Goal: Use online tool/utility: Utilize a website feature to perform a specific function

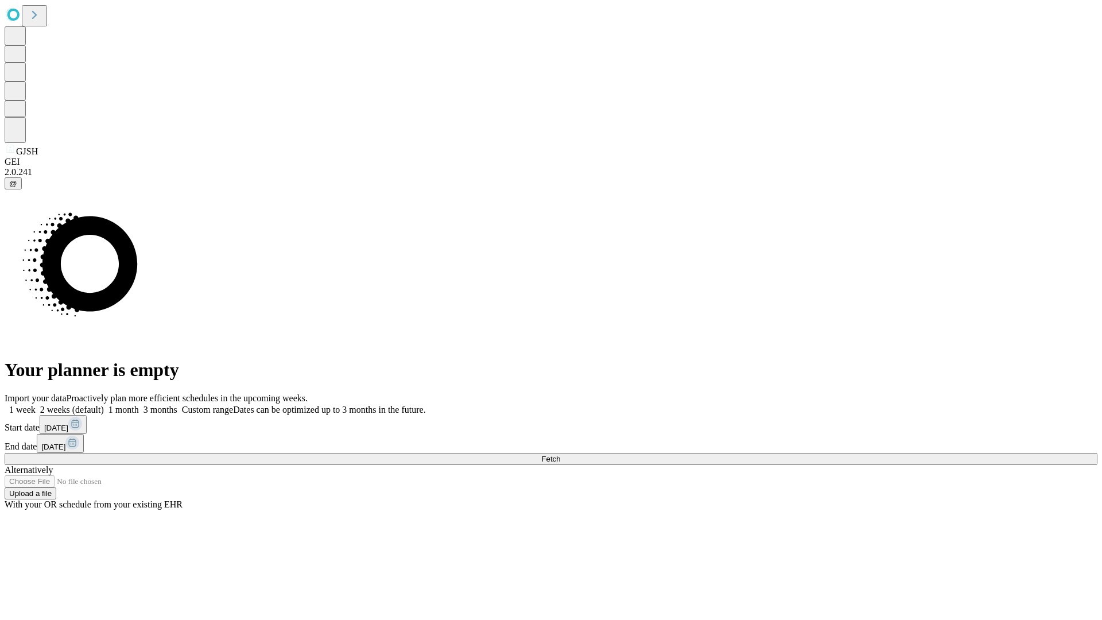
click at [560, 455] on span "Fetch" at bounding box center [550, 459] width 19 height 9
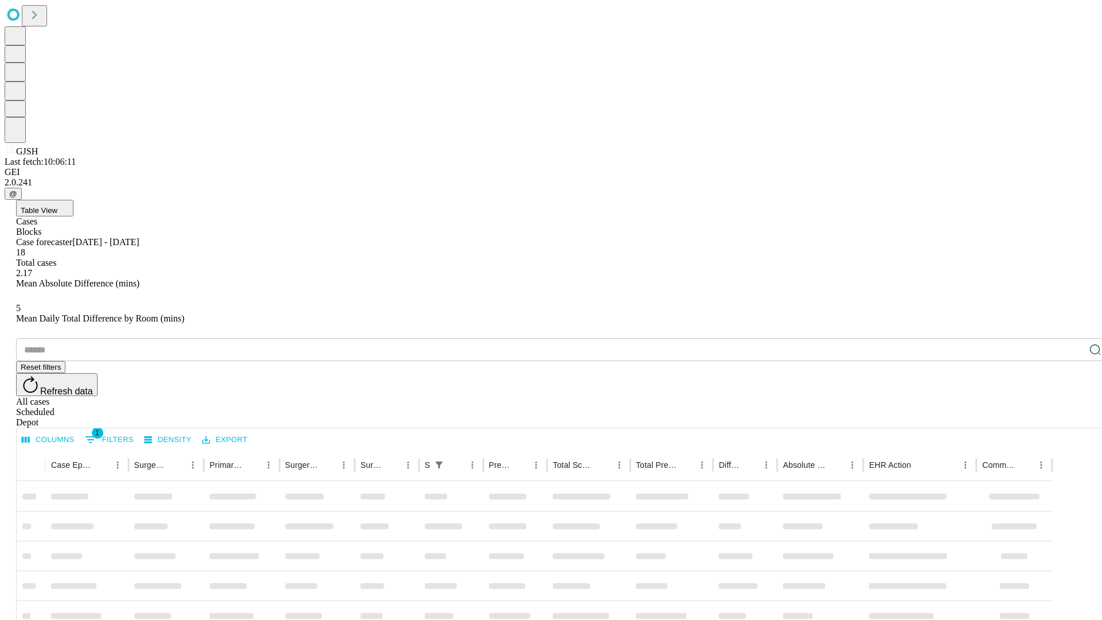
click at [57, 206] on span "Table View" at bounding box center [39, 210] width 37 height 9
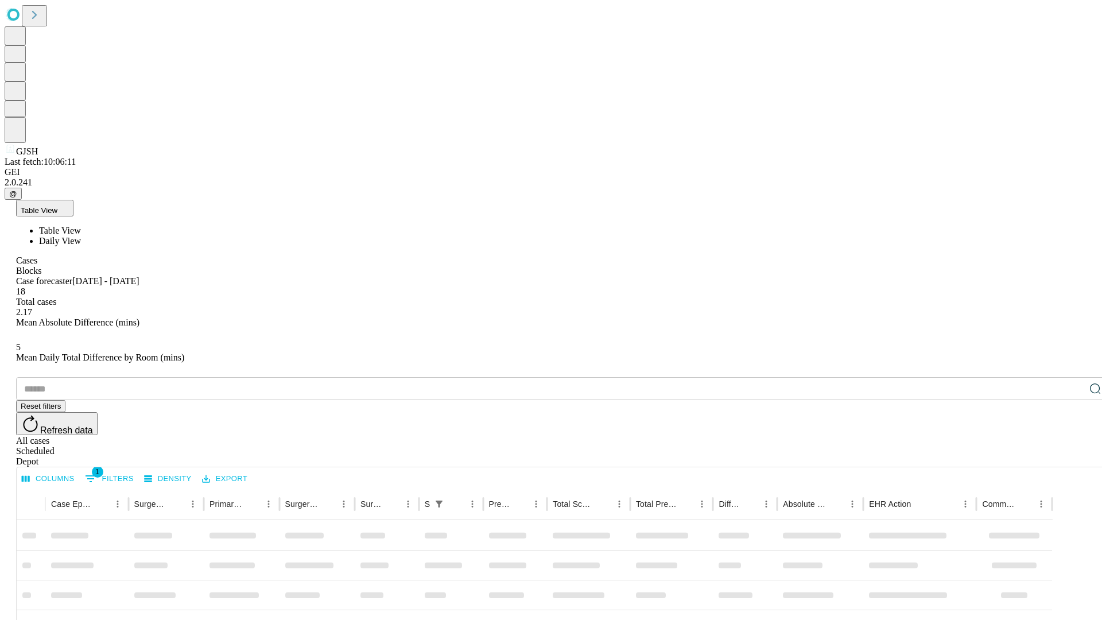
click at [81, 236] on span "Daily View" at bounding box center [60, 241] width 42 height 10
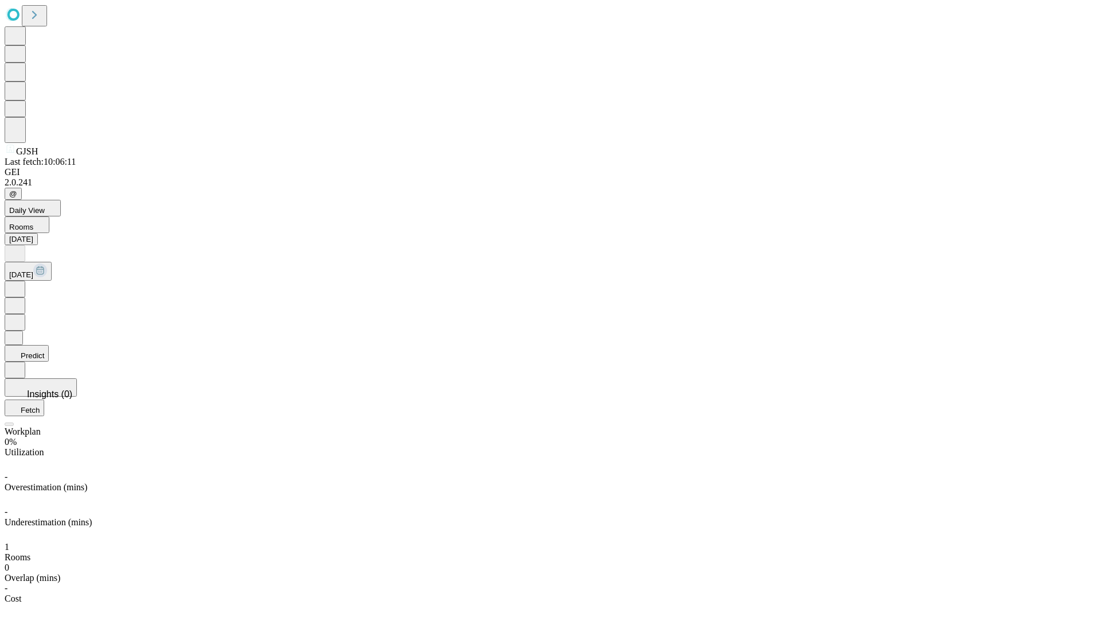
click at [49, 345] on button "Predict" at bounding box center [27, 353] width 44 height 17
